Goal: Share content: Share content

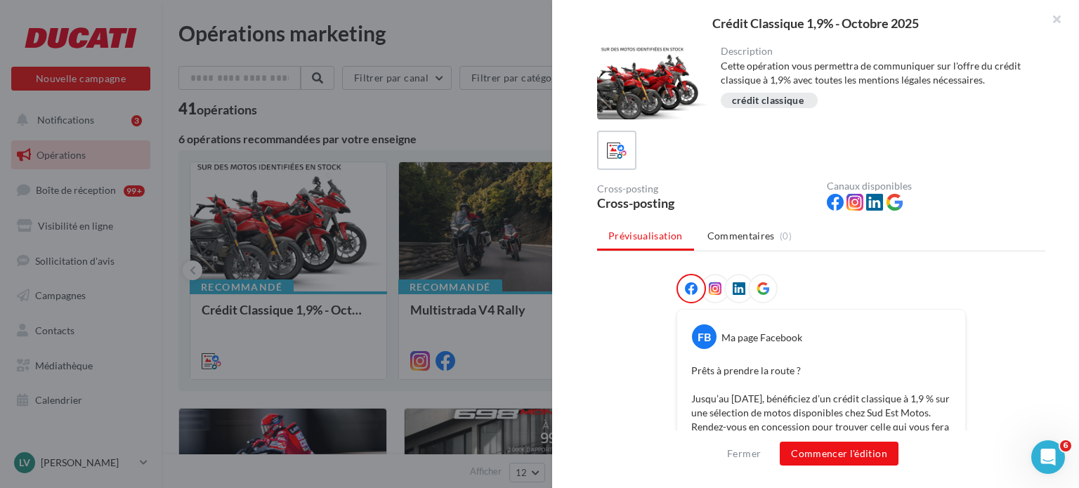
scroll to position [281, 0]
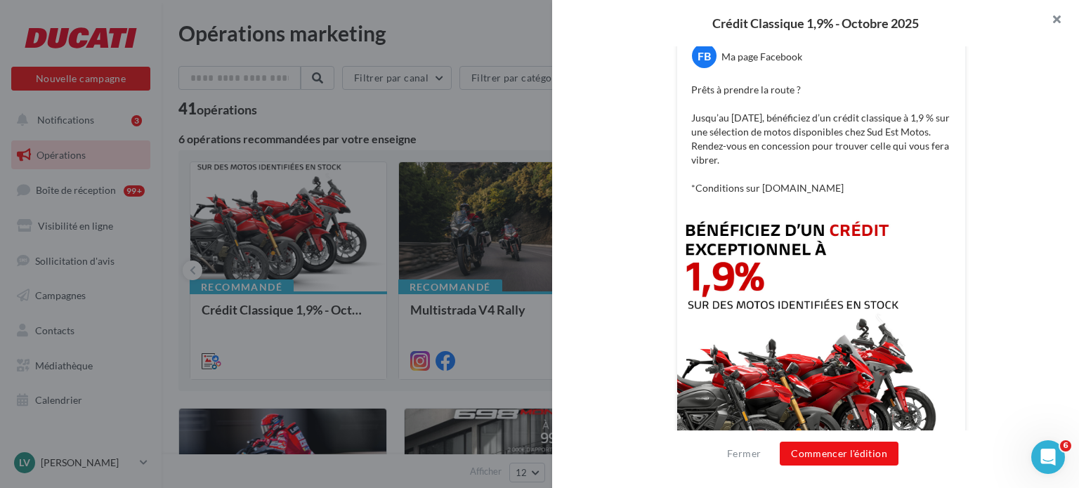
click at [1055, 25] on button "button" at bounding box center [1051, 21] width 56 height 42
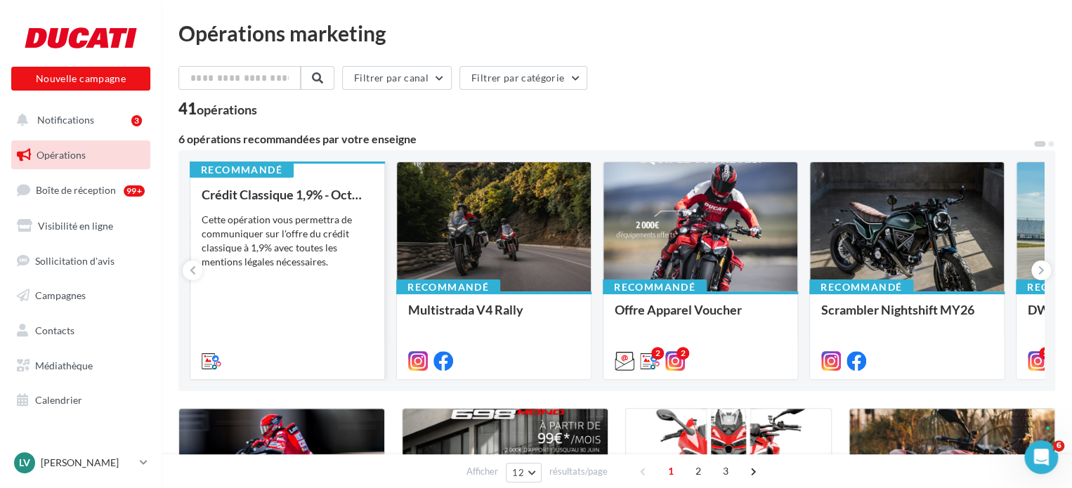
click at [281, 273] on div "Crédit Classique 1,9% - Octobre 2025 Cette opération vous permettra de communiq…" at bounding box center [287, 277] width 171 height 179
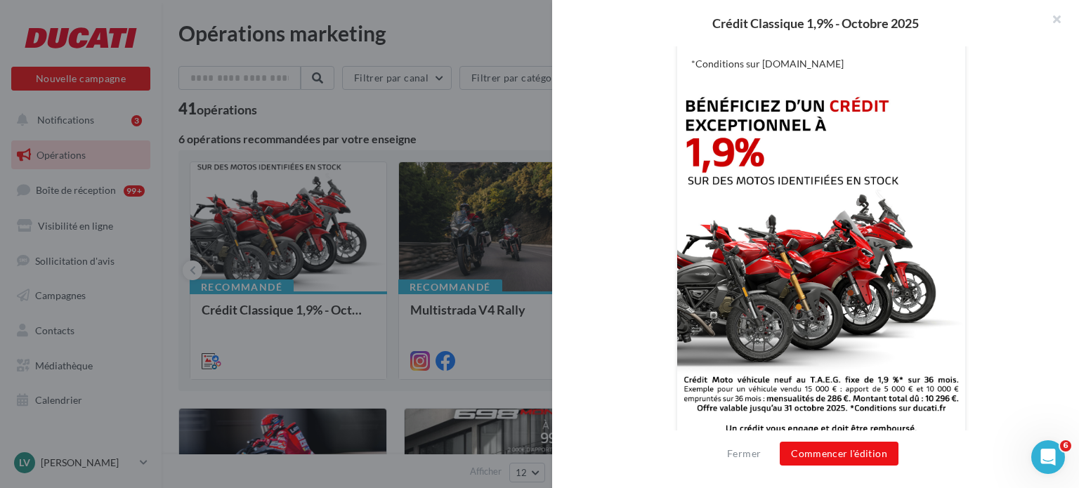
scroll to position [428, 0]
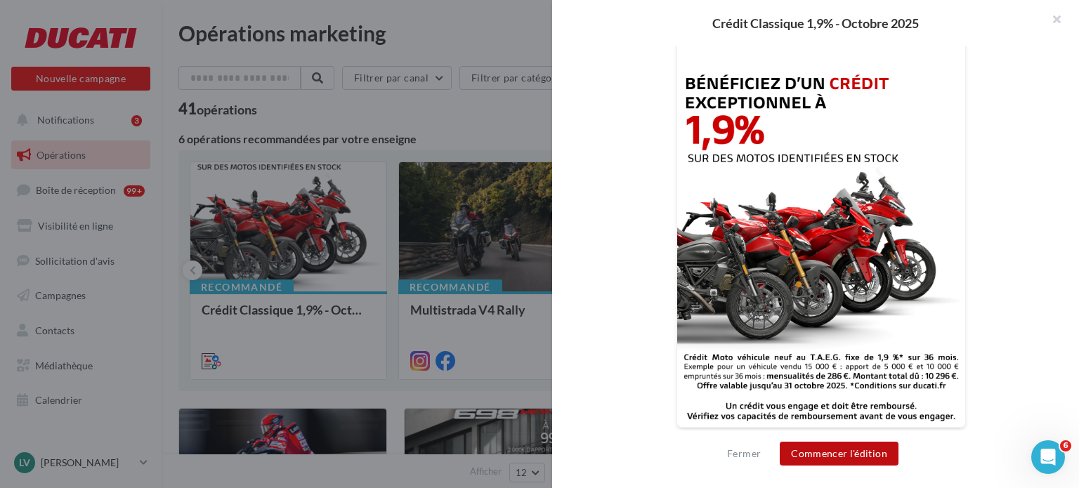
click at [843, 453] on button "Commencer l'édition" at bounding box center [839, 454] width 119 height 24
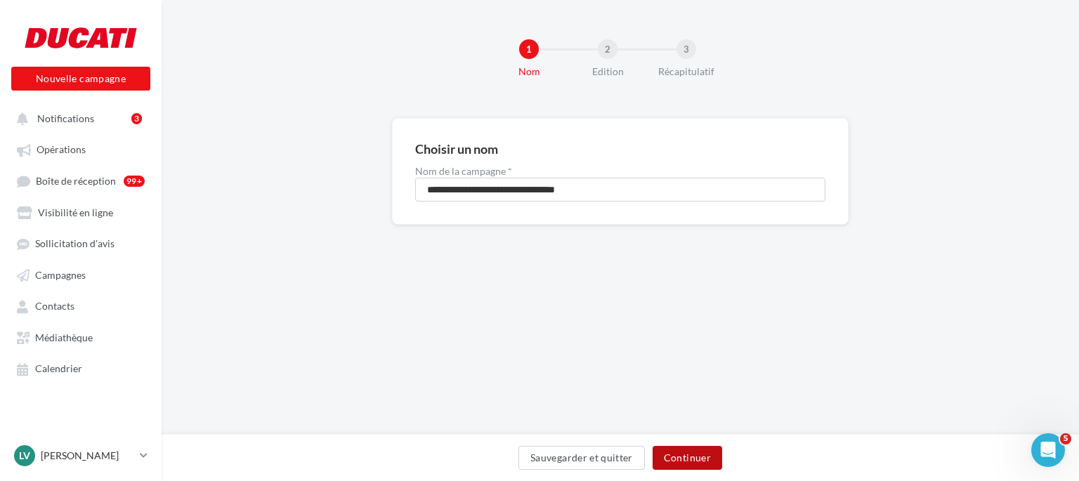
click at [694, 461] on button "Continuer" at bounding box center [688, 458] width 70 height 24
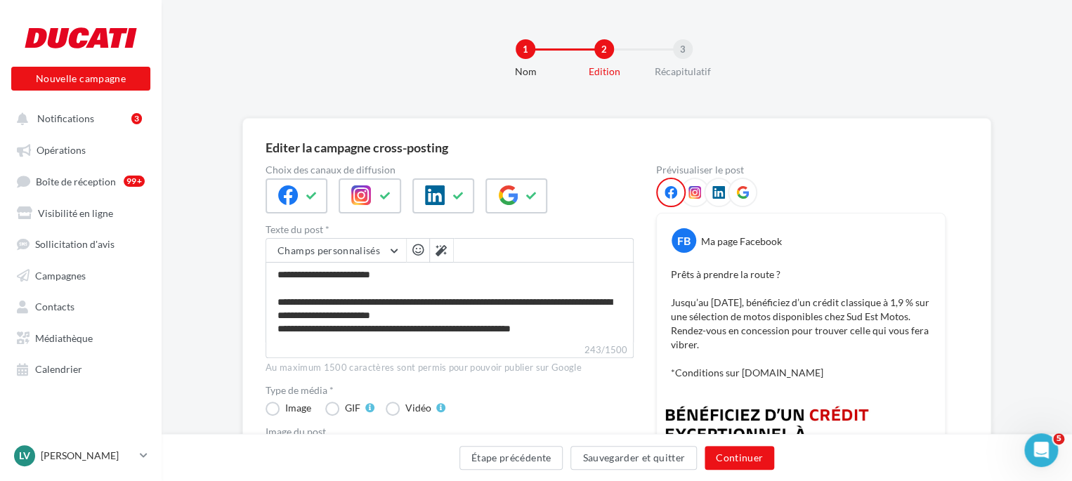
click at [750, 188] on div at bounding box center [743, 193] width 30 height 30
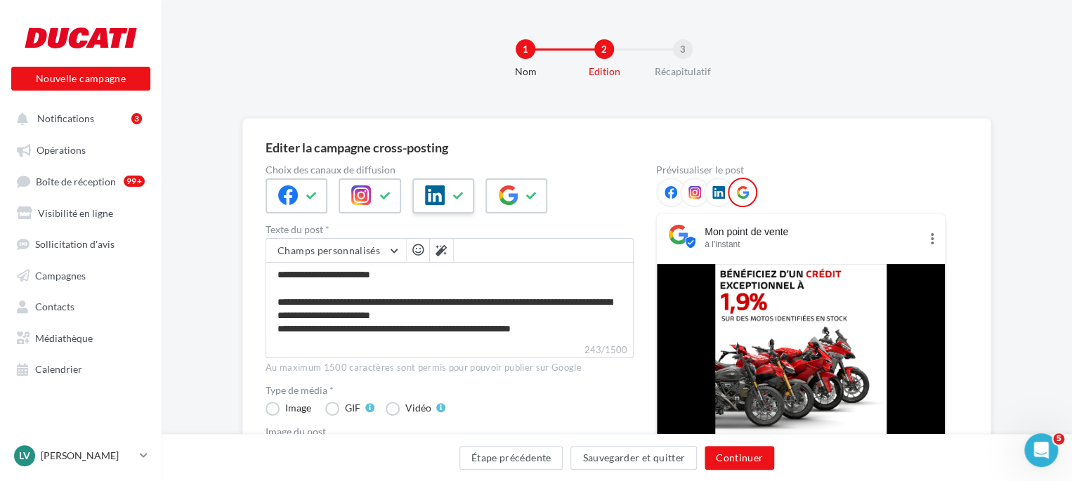
click at [459, 204] on button at bounding box center [458, 196] width 17 height 21
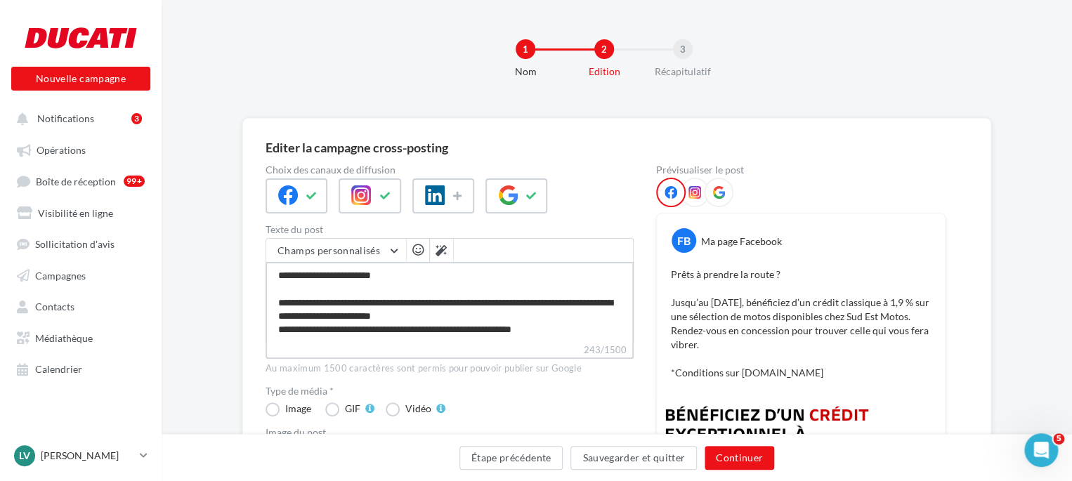
click at [402, 265] on textarea "**********" at bounding box center [450, 302] width 368 height 81
type textarea "**********"
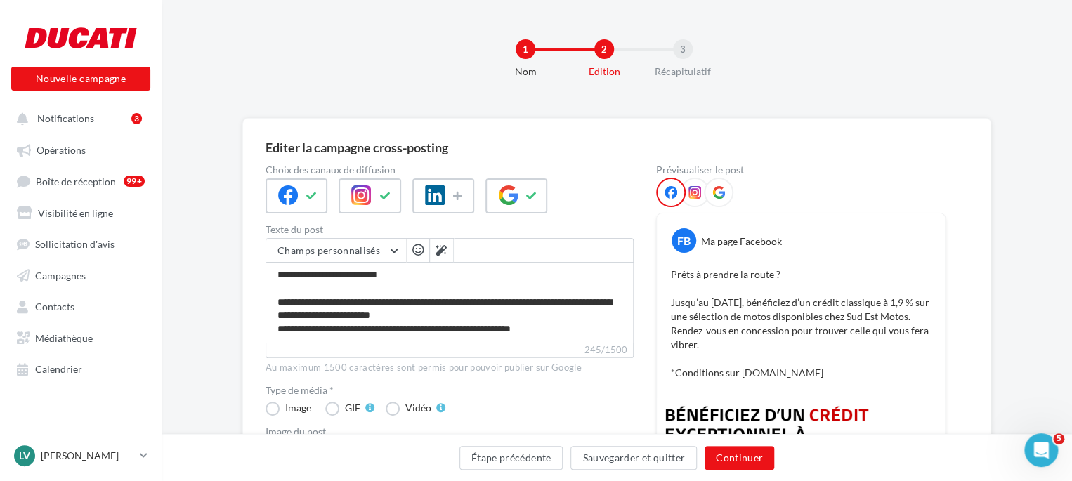
click at [417, 255] on span "button" at bounding box center [417, 250] width 11 height 12
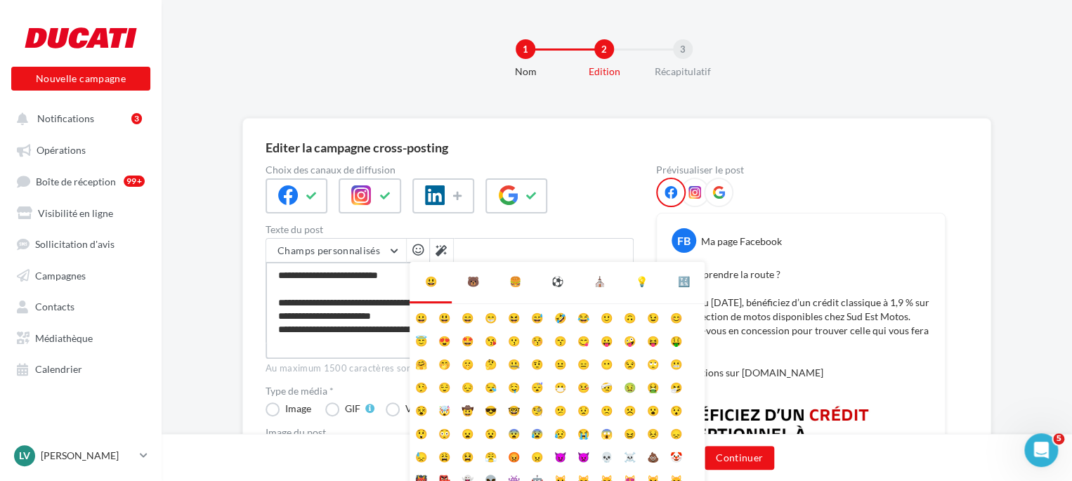
click at [320, 309] on textarea "**********" at bounding box center [450, 302] width 368 height 81
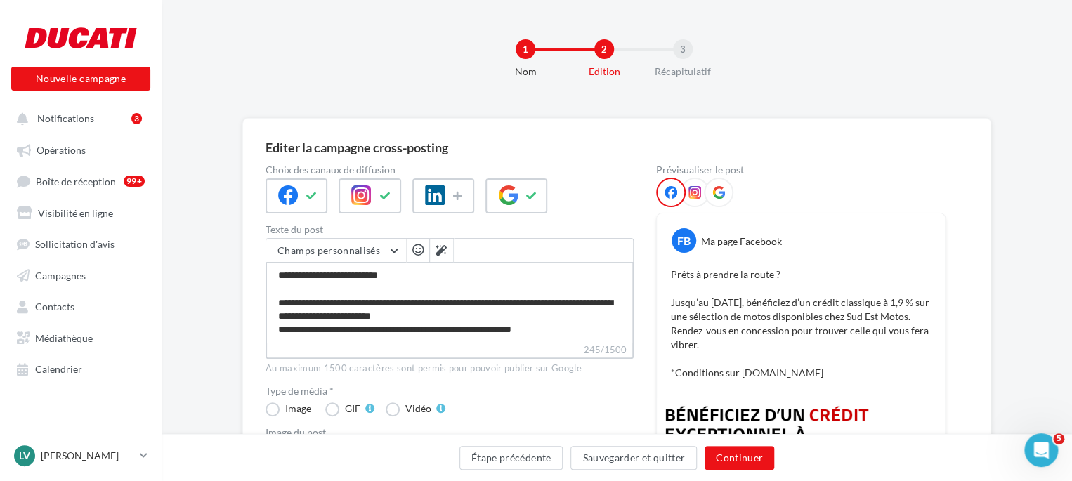
click at [416, 287] on textarea "**********" at bounding box center [450, 302] width 368 height 81
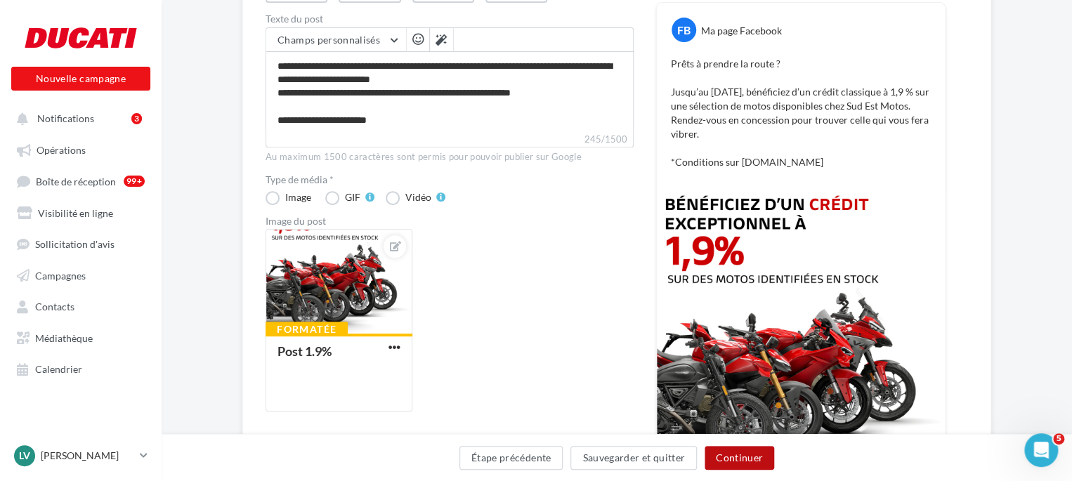
scroll to position [25, 0]
click at [732, 464] on button "Continuer" at bounding box center [740, 458] width 70 height 24
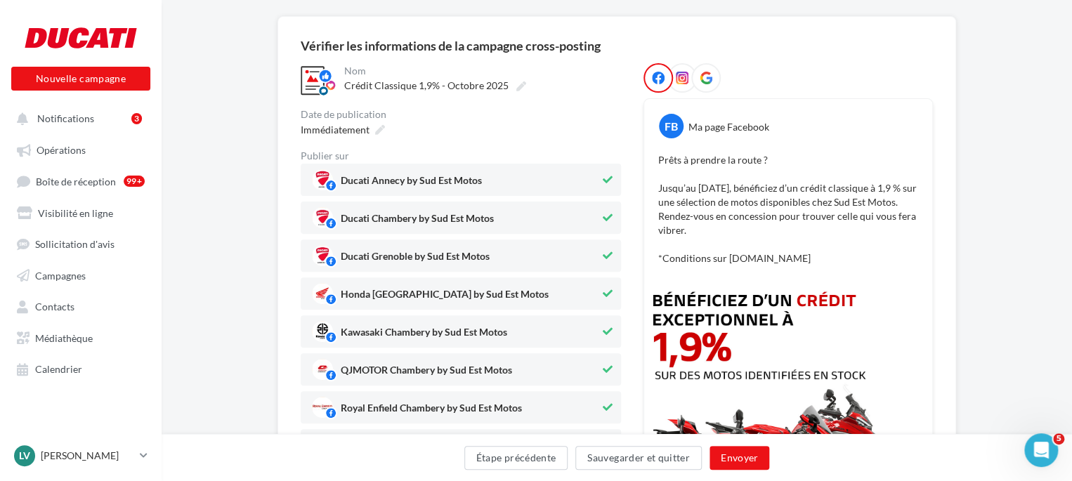
click at [610, 178] on icon at bounding box center [608, 180] width 10 height 10
click at [609, 255] on icon at bounding box center [608, 256] width 10 height 10
click at [603, 292] on icon at bounding box center [608, 294] width 10 height 10
click at [600, 332] on button at bounding box center [607, 331] width 15 height 17
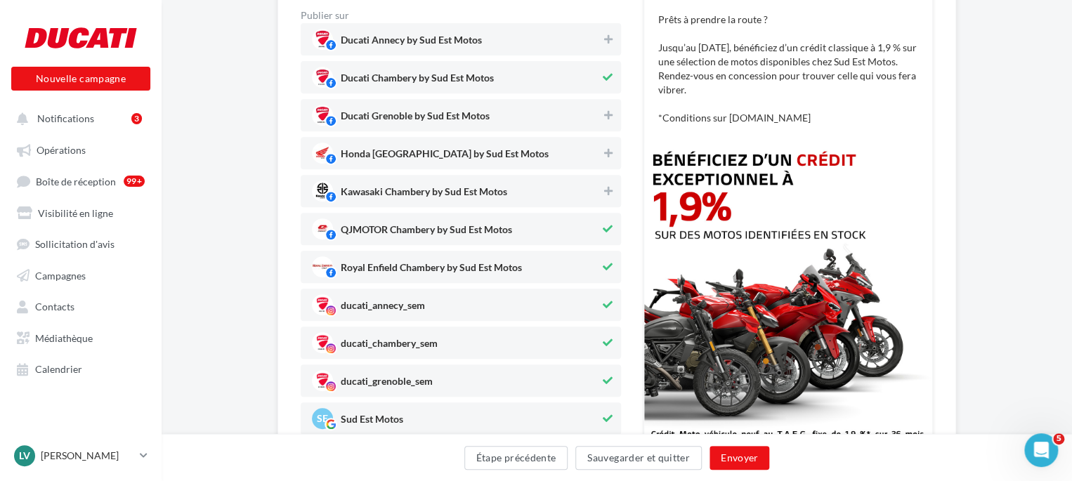
click at [606, 228] on icon at bounding box center [608, 229] width 10 height 10
click at [604, 270] on icon at bounding box center [608, 267] width 10 height 10
click at [606, 303] on icon at bounding box center [608, 305] width 10 height 10
click at [609, 379] on icon at bounding box center [608, 381] width 10 height 10
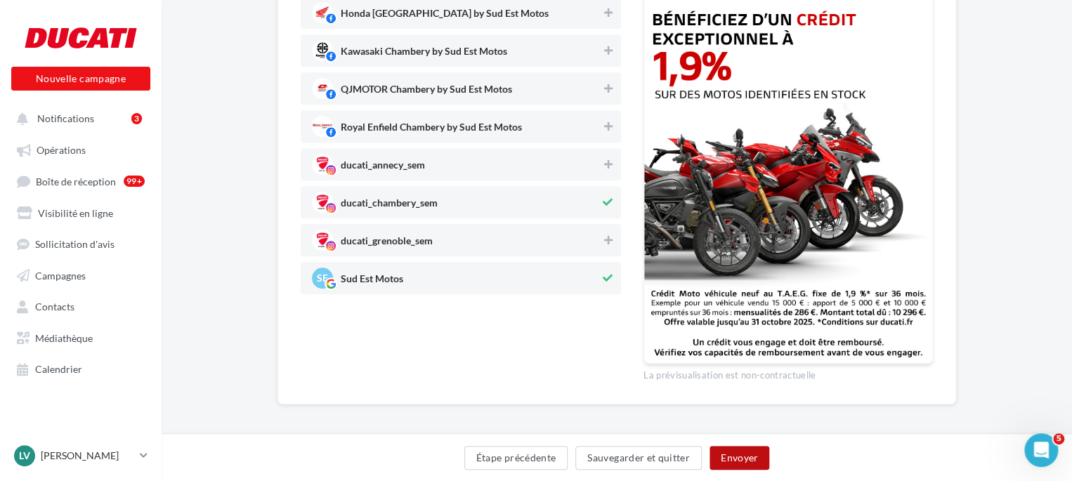
click at [741, 457] on button "Envoyer" at bounding box center [740, 458] width 60 height 24
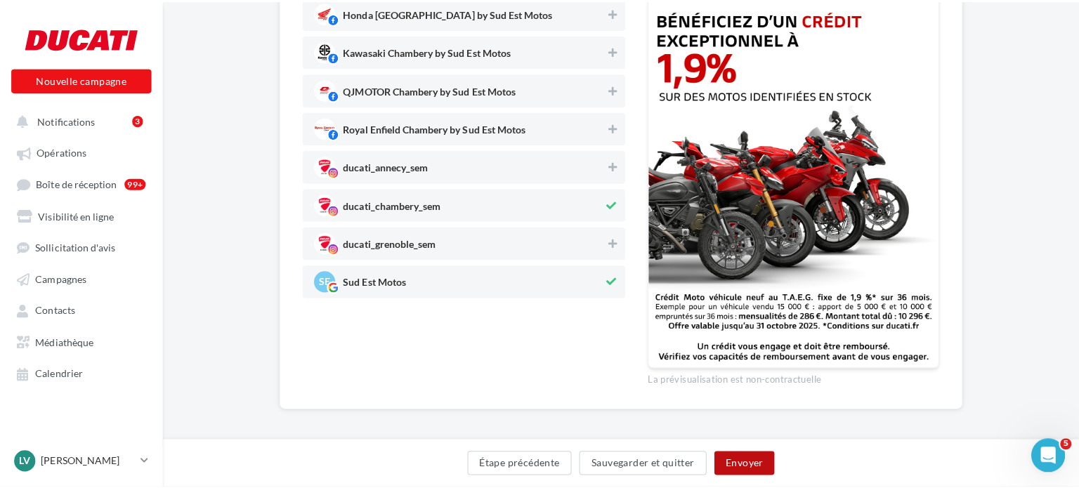
scroll to position [382, 0]
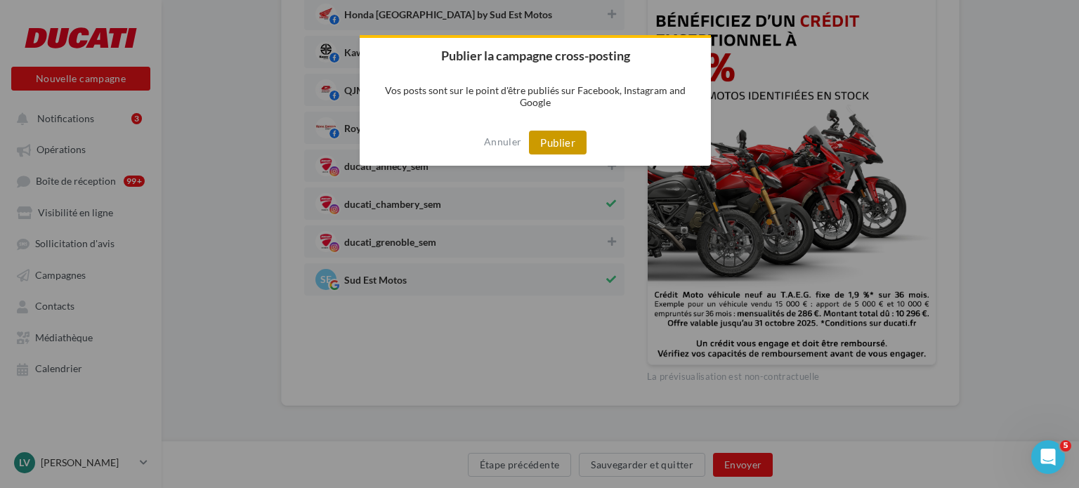
click at [557, 143] on button "Publier" at bounding box center [558, 143] width 58 height 24
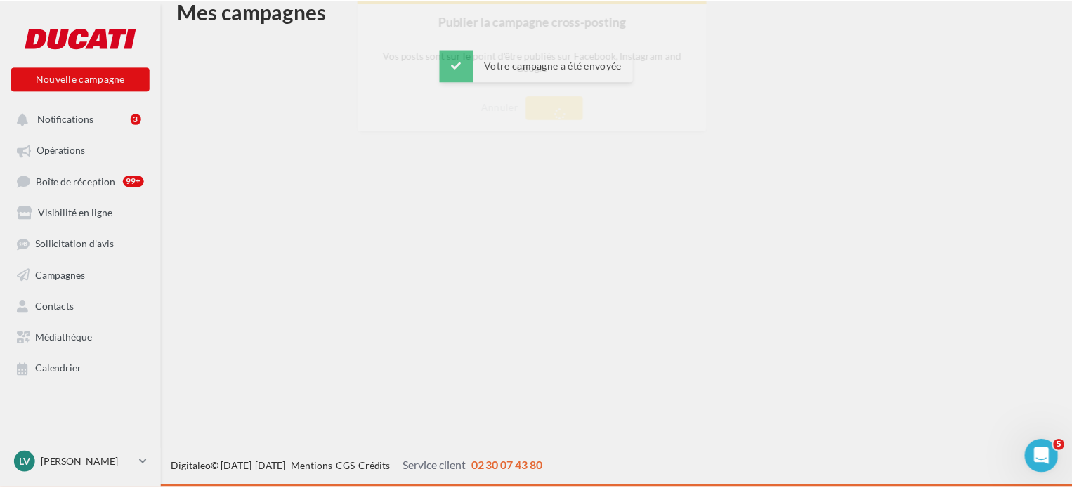
scroll to position [22, 0]
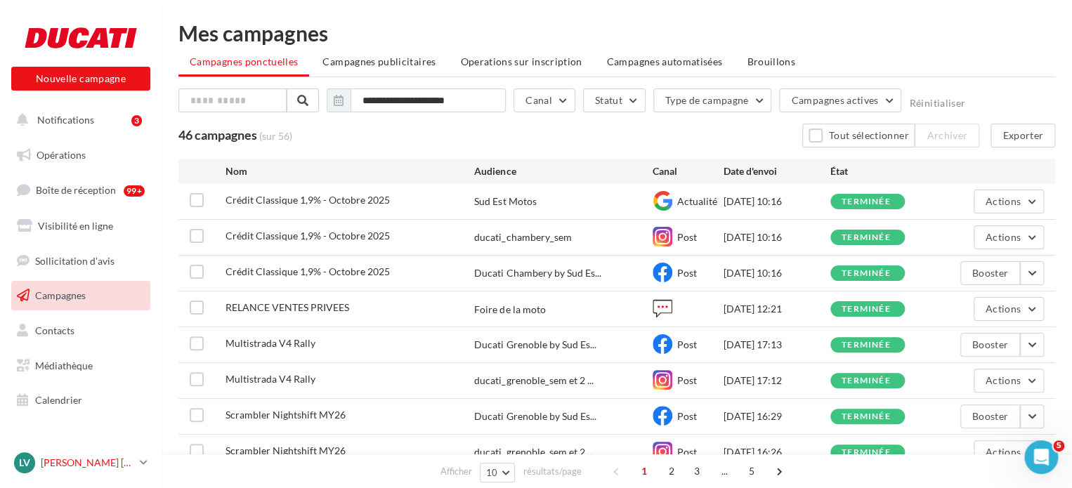
click at [124, 469] on p "[PERSON_NAME] [PERSON_NAME]" at bounding box center [87, 463] width 93 height 14
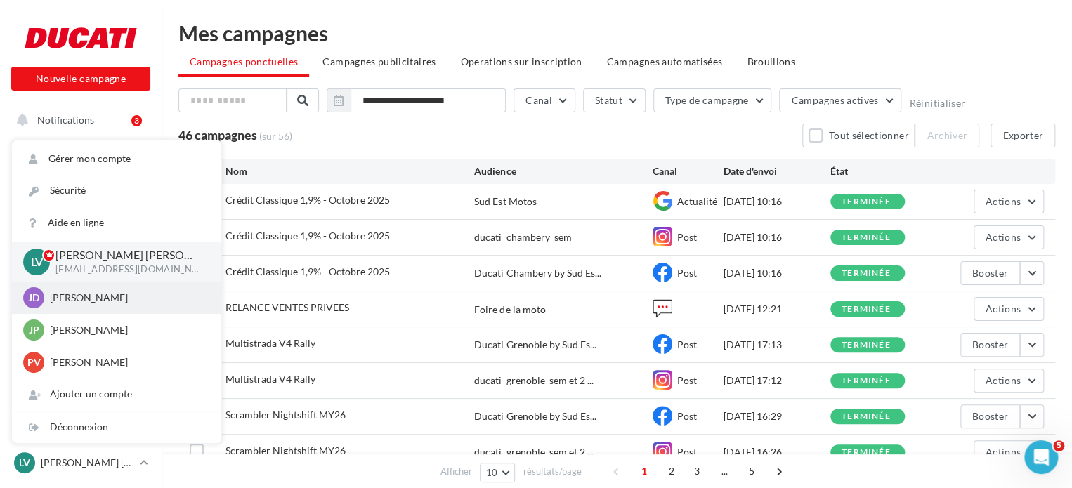
click at [138, 305] on p "[PERSON_NAME]" at bounding box center [127, 298] width 155 height 14
